Goal: Information Seeking & Learning: Learn about a topic

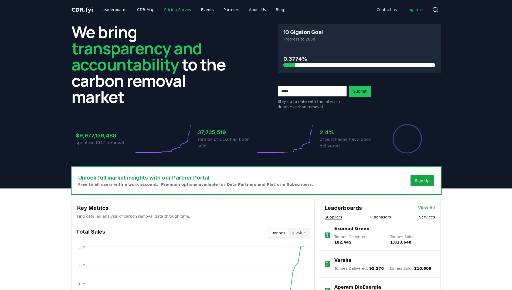
click at [163, 9] on link "Pricing Survey" at bounding box center [178, 10] width 36 height 10
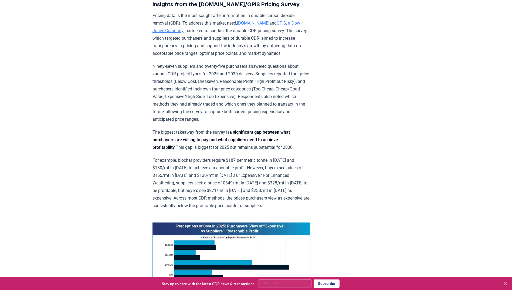
scroll to position [270, 0]
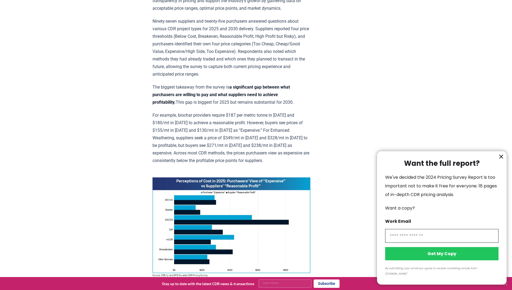
click at [499, 160] on icon "information" at bounding box center [501, 156] width 6 height 6
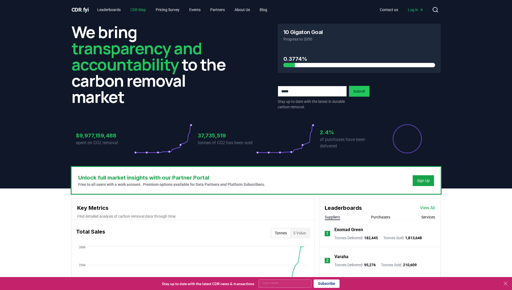
click at [142, 9] on link "CDR Map" at bounding box center [138, 10] width 24 height 10
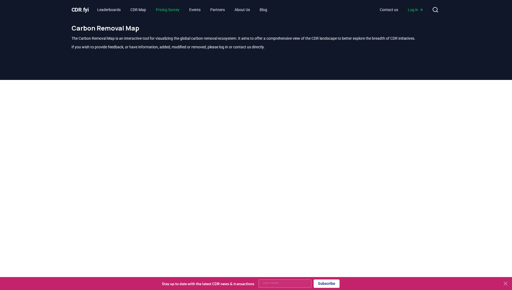
click at [173, 11] on link "Pricing Survey" at bounding box center [167, 10] width 32 height 10
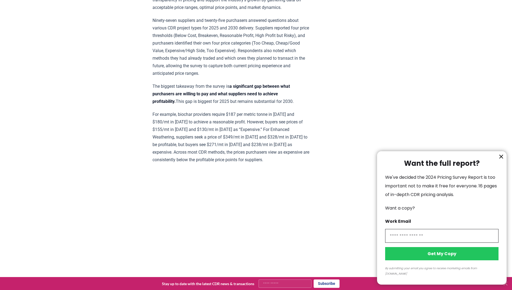
scroll to position [269, 0]
